Goal: Information Seeking & Learning: Learn about a topic

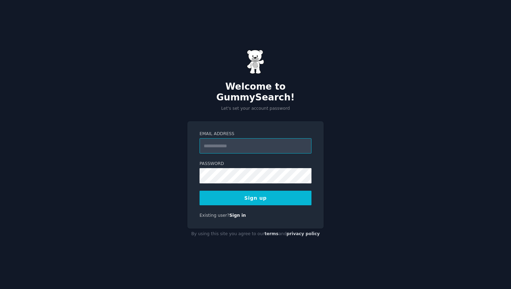
click at [235, 144] on input "Email Address" at bounding box center [255, 145] width 112 height 15
click at [265, 138] on input "**********" at bounding box center [255, 145] width 112 height 15
type input "**********"
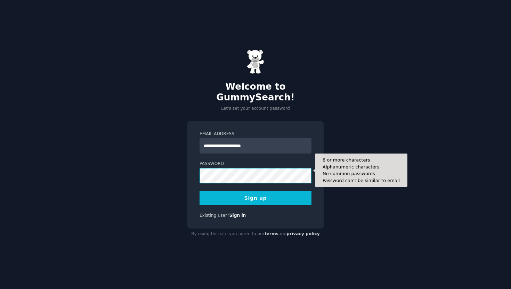
click at [199, 191] on button "Sign up" at bounding box center [255, 198] width 112 height 15
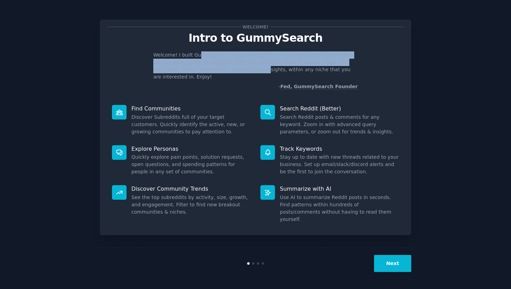
drag, startPoint x: 196, startPoint y: 55, endPoint x: 218, endPoint y: 69, distance: 25.5
click at [218, 69] on p "Welcome! I built GummySearch because Reddit is a treasure trove of information,…" at bounding box center [255, 65] width 204 height 29
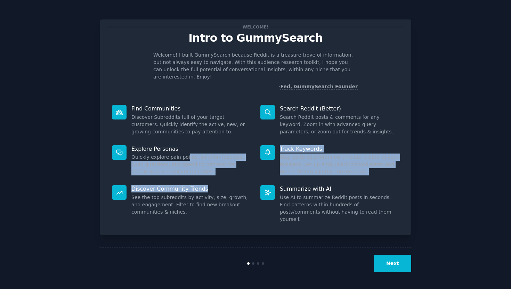
drag, startPoint x: 186, startPoint y: 151, endPoint x: 236, endPoint y: 185, distance: 60.7
click at [237, 185] on div "Find Communities Discover Subreddits full of your target customers. Quickly ide…" at bounding box center [255, 164] width 297 height 128
click at [236, 185] on p "Discover Community Trends" at bounding box center [190, 188] width 119 height 7
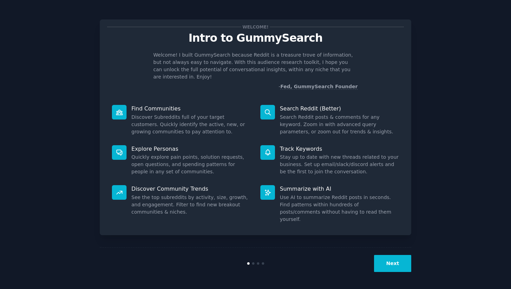
click at [388, 259] on button "Next" at bounding box center [392, 263] width 37 height 17
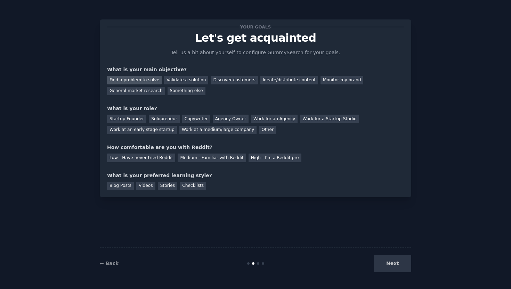
click at [142, 81] on div "Find a problem to solve" at bounding box center [134, 80] width 55 height 9
click at [231, 81] on div "Discover customers" at bounding box center [234, 80] width 47 height 9
click at [150, 78] on div "Find a problem to solve" at bounding box center [134, 80] width 55 height 9
click at [190, 80] on div "Validate a solution" at bounding box center [186, 80] width 44 height 9
click at [148, 93] on div "General market research" at bounding box center [136, 91] width 58 height 9
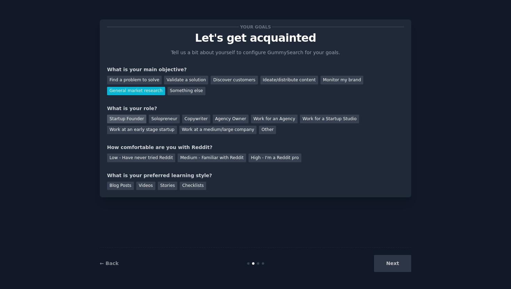
click at [130, 118] on div "Startup Founder" at bounding box center [126, 119] width 39 height 9
click at [164, 116] on div "Solopreneur" at bounding box center [164, 119] width 31 height 9
click at [210, 158] on div "Medium - Familiar with Reddit" at bounding box center [212, 158] width 68 height 9
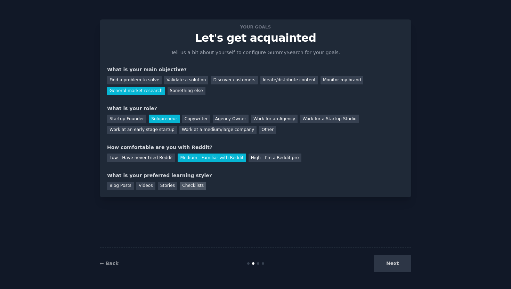
click at [190, 186] on div "Checklists" at bounding box center [193, 186] width 26 height 9
click at [405, 262] on button "Next" at bounding box center [392, 263] width 37 height 17
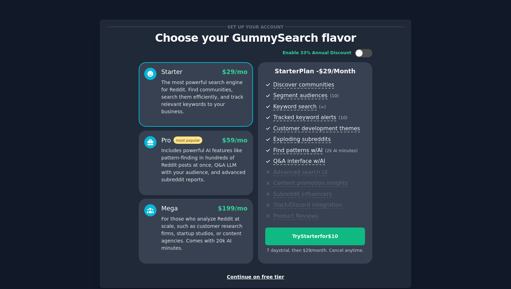
click at [244, 277] on div "Continue on free tier" at bounding box center [255, 276] width 297 height 7
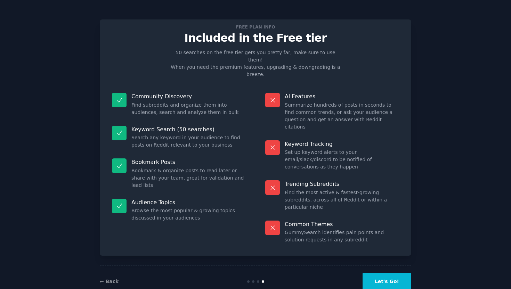
click at [393, 273] on button "Let's Go!" at bounding box center [386, 281] width 49 height 17
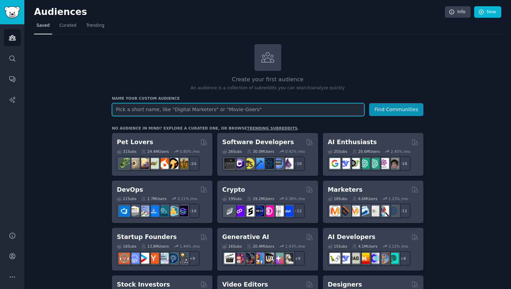
click at [197, 112] on input "text" at bounding box center [238, 109] width 252 height 13
type input "h"
type input "r"
click at [229, 107] on input "text" at bounding box center [238, 109] width 252 height 13
type input "r"
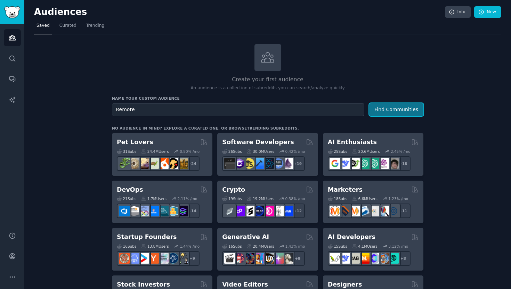
click at [408, 114] on button "Find Communities" at bounding box center [396, 109] width 54 height 13
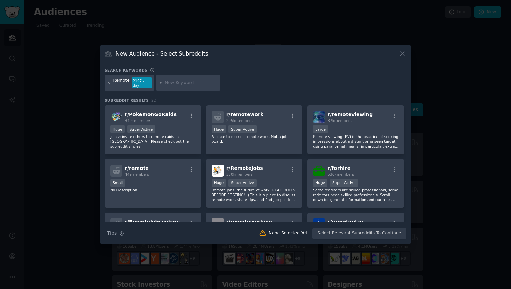
click at [399, 57] on icon at bounding box center [402, 53] width 7 height 7
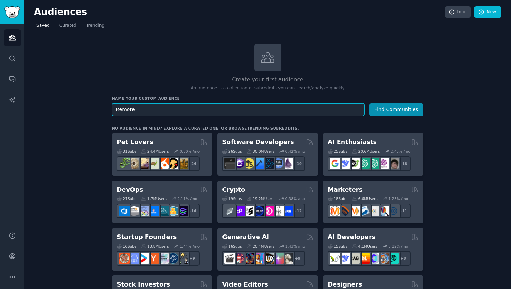
click at [194, 109] on input "Remote" at bounding box center [238, 109] width 252 height 13
type input "Remote jobs"
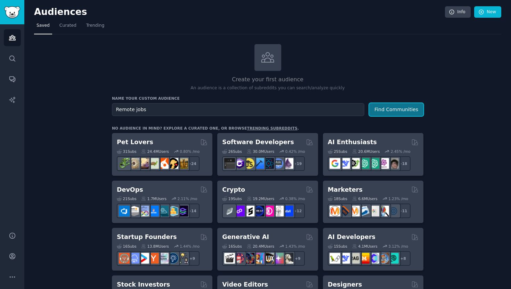
click at [383, 113] on button "Find Communities" at bounding box center [396, 109] width 54 height 13
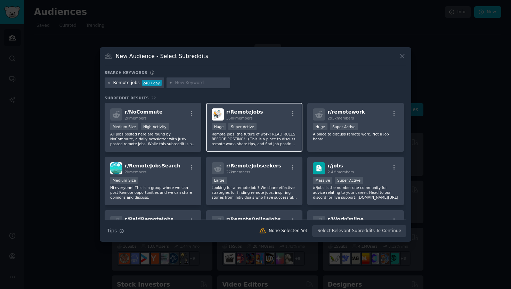
click at [257, 120] on div "350k members" at bounding box center [244, 118] width 37 height 5
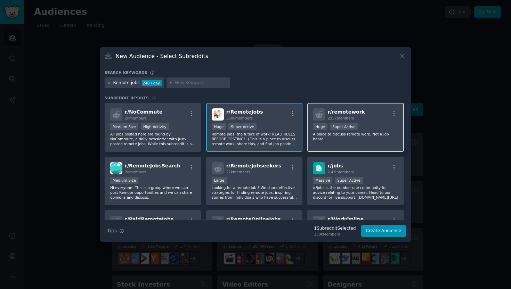
click at [333, 115] on h2 "r/ remotework 295k members" at bounding box center [346, 114] width 38 height 12
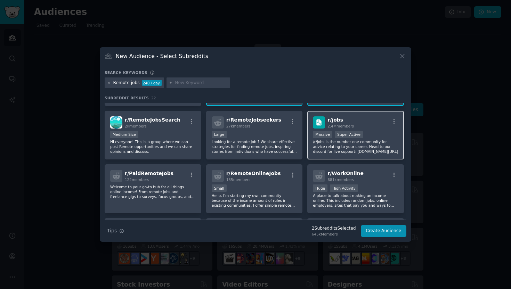
scroll to position [47, 0]
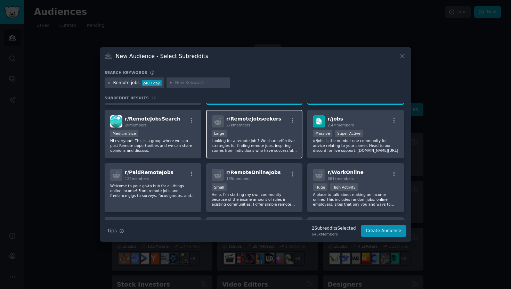
click at [261, 137] on div "Large" at bounding box center [254, 134] width 85 height 9
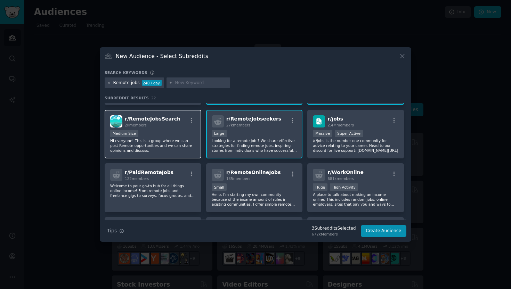
click at [162, 129] on div "r/ RemoteJobsSearch 2k members Medium Size Hi everyone! This is a group where w…" at bounding box center [153, 134] width 97 height 49
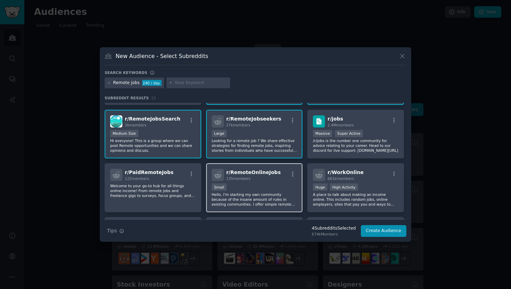
click at [245, 185] on div "100 - 1000 members Small" at bounding box center [254, 187] width 85 height 9
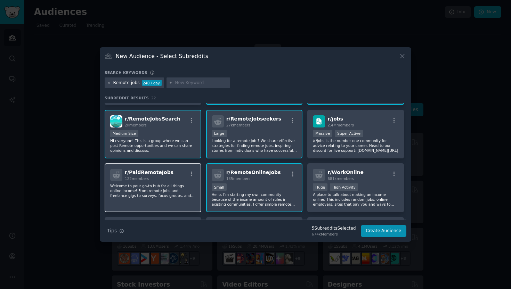
click at [167, 189] on p "Welcome to your go-to hub for all things online income! From remote jobs and fr…" at bounding box center [152, 190] width 85 height 15
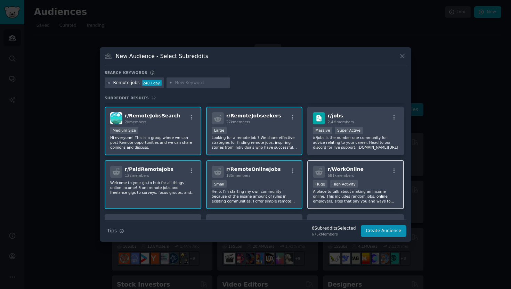
scroll to position [51, 0]
click at [190, 82] on input "text" at bounding box center [201, 83] width 53 height 6
type input "europe"
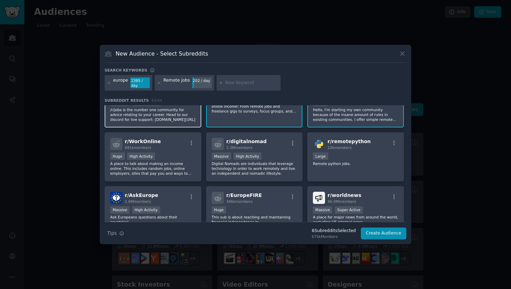
scroll to position [188, 0]
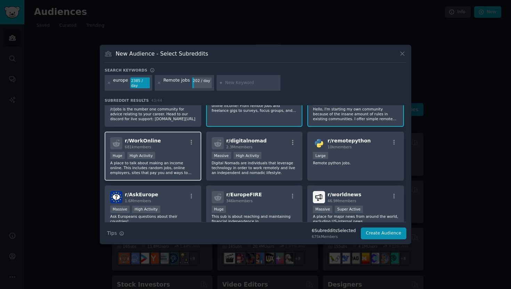
click at [178, 166] on p "A place to talk about making an income online. This includes random jobs, onlin…" at bounding box center [152, 168] width 85 height 15
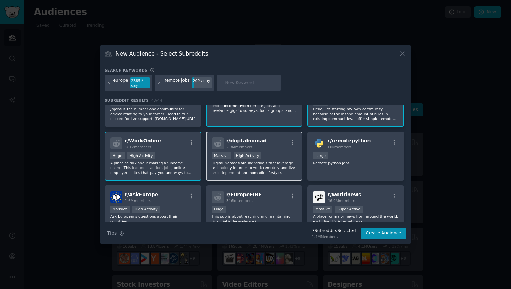
click at [281, 172] on p "Digital Nomads are individuals that leverage technology in order to work remote…" at bounding box center [254, 168] width 85 height 15
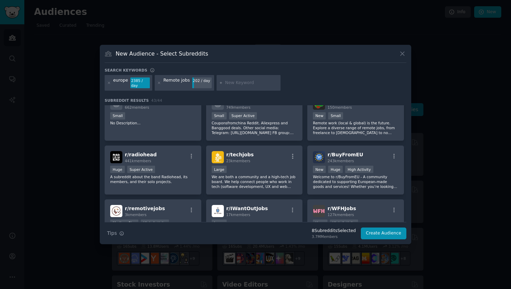
scroll to position [397, 0]
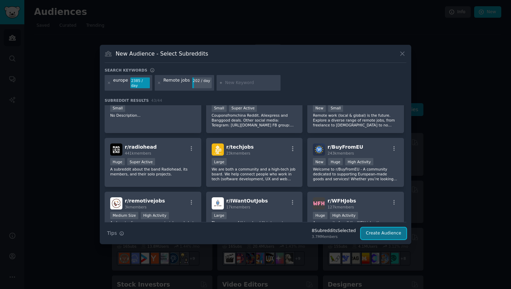
click at [398, 231] on button "Create Audience" at bounding box center [384, 234] width 46 height 12
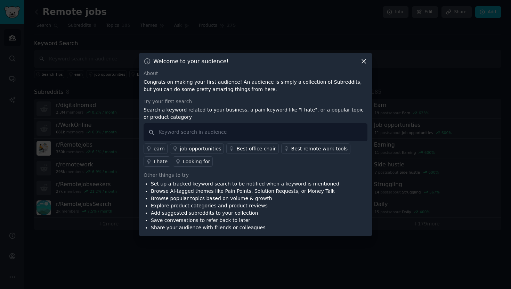
click at [175, 110] on p "Search a keyword related to your business, a pain keyword like "I hate", or a p…" at bounding box center [256, 113] width 224 height 15
click at [171, 132] on input "text" at bounding box center [256, 132] width 224 height 18
click at [293, 134] on input "text" at bounding box center [256, 132] width 224 height 18
click at [276, 131] on input "text" at bounding box center [256, 132] width 224 height 18
type input "europe"
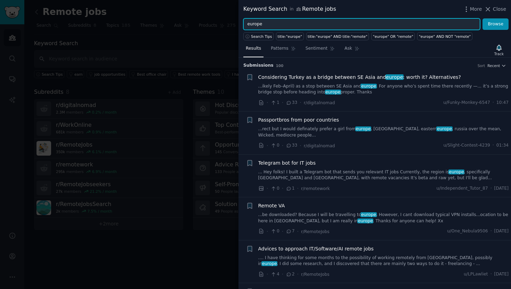
click at [275, 23] on input "europe" at bounding box center [361, 24] width 237 height 12
type input "remote jobs"
click at [482, 18] on button "Browse" at bounding box center [495, 24] width 26 height 12
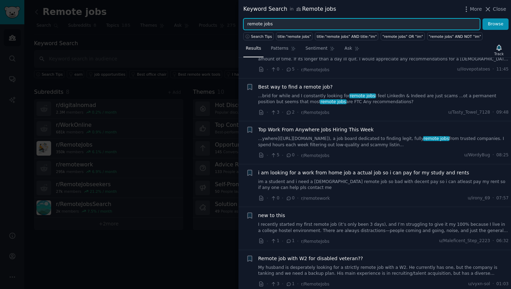
scroll to position [77, 0]
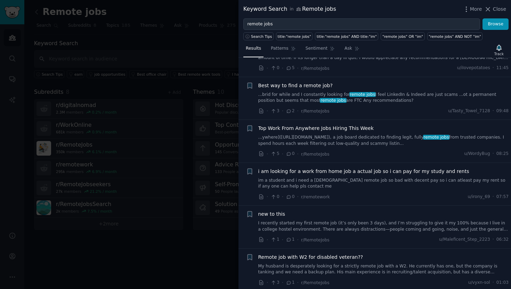
click at [280, 83] on span "Best way to find a remote job?" at bounding box center [295, 85] width 74 height 7
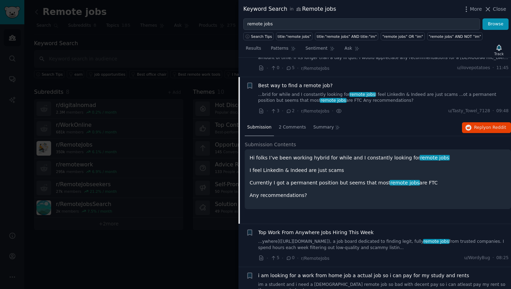
scroll to position [97, 0]
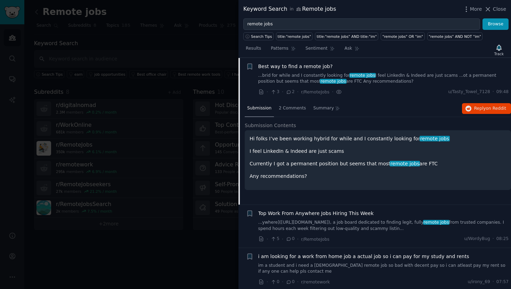
click at [344, 177] on p "Any recommendations?" at bounding box center [377, 176] width 256 height 7
click at [322, 177] on p "Any recommendations?" at bounding box center [377, 176] width 256 height 7
click at [293, 107] on span "2 Comments" at bounding box center [292, 108] width 27 height 6
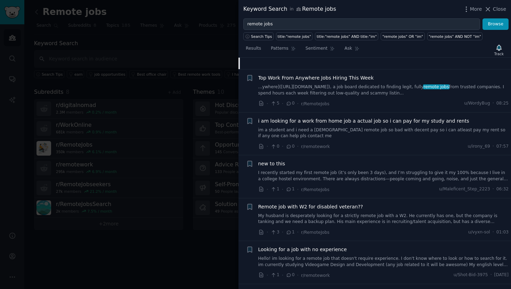
scroll to position [236, 0]
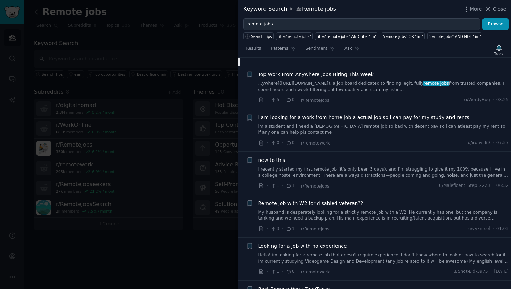
click at [337, 77] on span "Top Work From Anywhere Jobs Hiring This Week" at bounding box center [315, 74] width 115 height 7
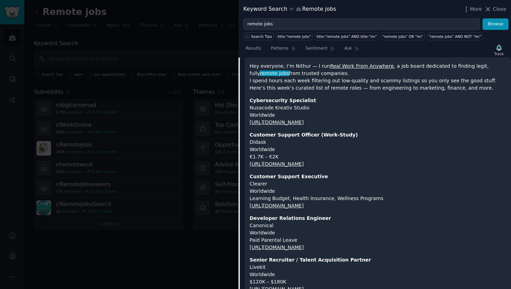
scroll to position [213, 0]
click at [289, 164] on link "https://www.realworkfromanywhere.com/jobs/charg-e-du-support-client-en-alternan…" at bounding box center [276, 164] width 54 height 6
click at [287, 207] on link "https://www.realworkfromanywhere.com/jobs/customer-support-executive-clearer-24…" at bounding box center [276, 206] width 54 height 6
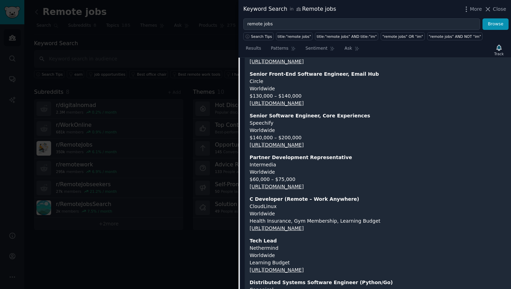
scroll to position [524, 0]
click at [277, 185] on link "https://www.realworkfromanywhere.com/jobs/partner-development-representative-in…" at bounding box center [276, 186] width 54 height 6
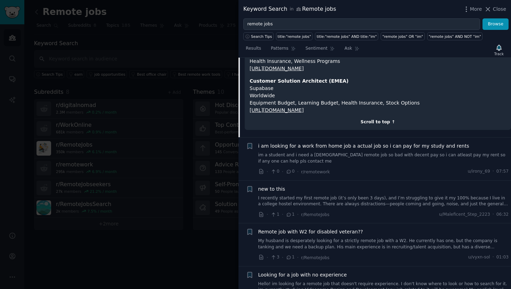
scroll to position [850, 0]
click at [190, 188] on div at bounding box center [255, 144] width 511 height 289
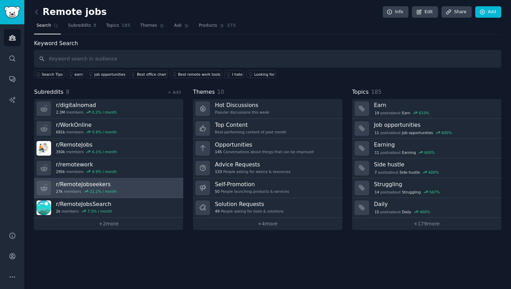
click at [122, 190] on link "r/ RemoteJobseekers 27k members 21.2 % / month" at bounding box center [108, 188] width 149 height 20
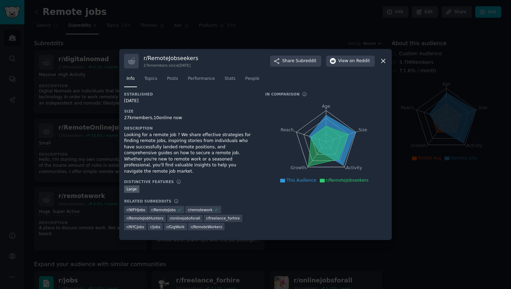
click at [69, 133] on div at bounding box center [255, 144] width 511 height 289
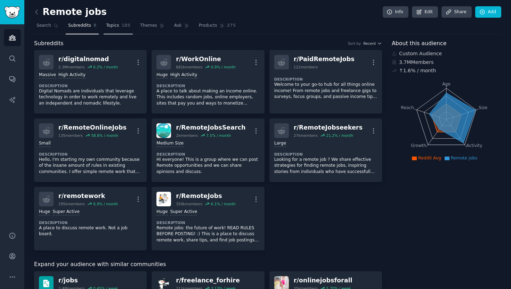
click at [117, 25] on span "Topics" at bounding box center [112, 26] width 13 height 6
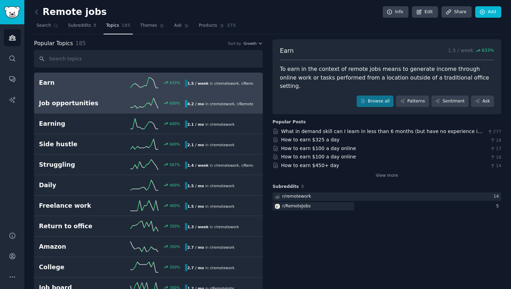
click at [108, 102] on h2 "Job opportunities" at bounding box center [75, 103] width 73 height 9
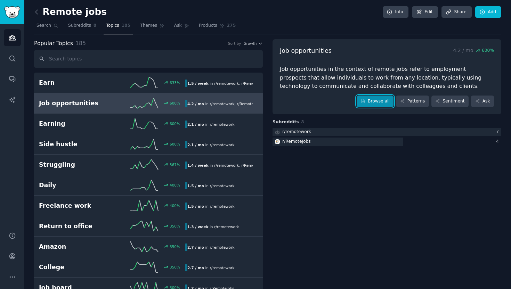
click at [379, 100] on link "Browse all" at bounding box center [374, 102] width 37 height 12
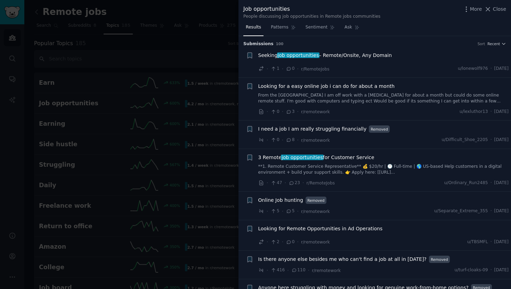
click at [338, 87] on span "Looking for a easy online job i can do for about a month" at bounding box center [326, 86] width 137 height 7
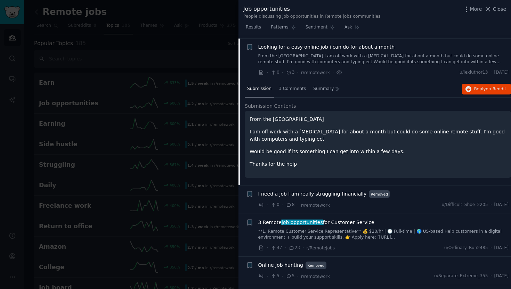
scroll to position [42, 0]
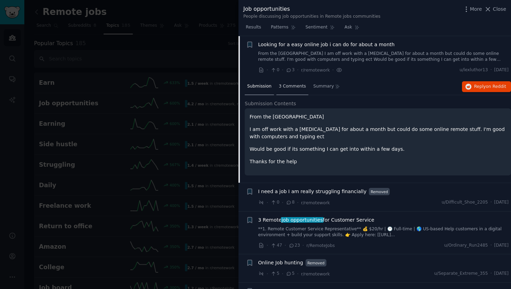
click at [286, 87] on span "3 Comments" at bounding box center [292, 86] width 27 height 6
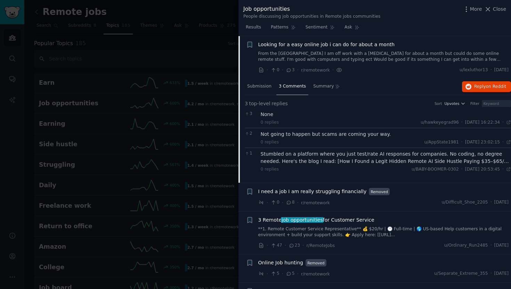
click at [275, 218] on span "3 Remote job opportunities for Customer Service" at bounding box center [316, 219] width 116 height 7
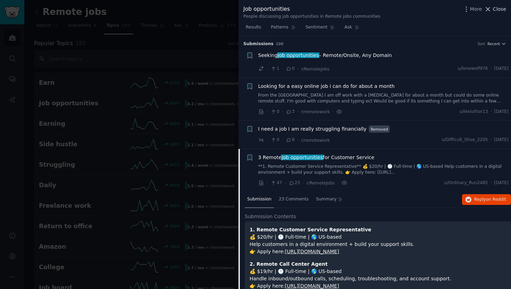
click at [498, 7] on span "Close" at bounding box center [499, 9] width 13 height 7
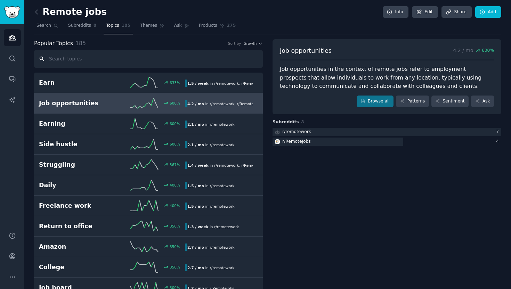
click at [81, 56] on input "text" at bounding box center [148, 59] width 229 height 18
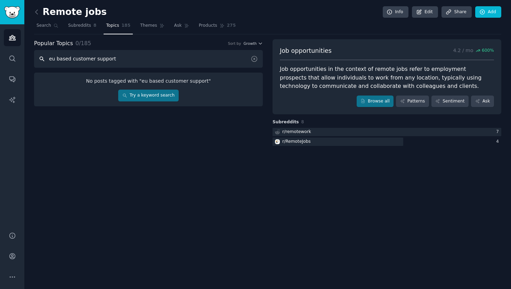
type input "eu based customer support"
click at [183, 58] on input "eu based customer support" at bounding box center [148, 59] width 229 height 18
